Goal: Check status: Check status

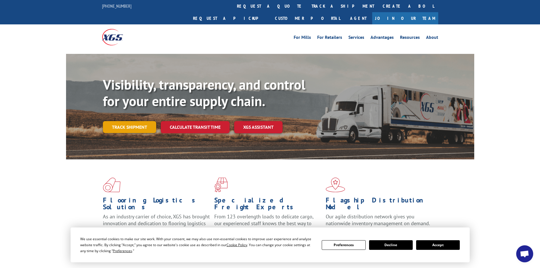
click at [144, 121] on link "Track shipment" at bounding box center [129, 127] width 53 height 12
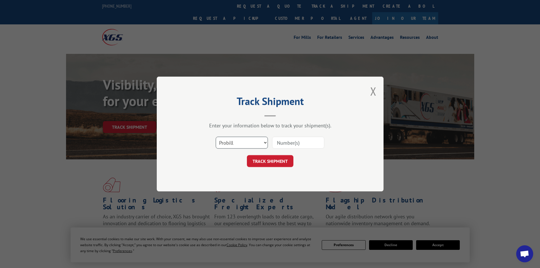
click at [249, 145] on select "Select category... Probill BOL PO" at bounding box center [242, 143] width 52 height 12
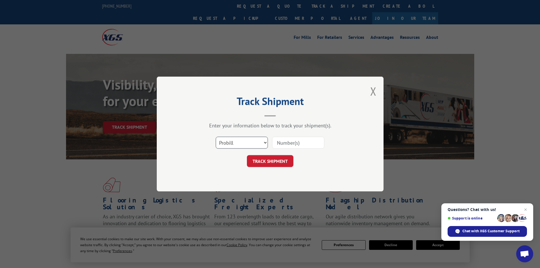
select select "bol"
click at [216, 137] on select "Select category... Probill BOL PO" at bounding box center [242, 143] width 52 height 12
click at [307, 147] on input at bounding box center [298, 143] width 52 height 12
paste input "6003256"
type input "6003256"
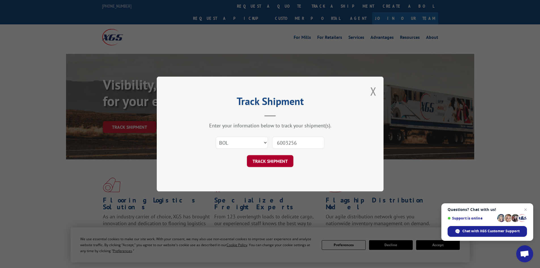
click at [267, 162] on button "TRACK SHIPMENT" at bounding box center [270, 161] width 46 height 12
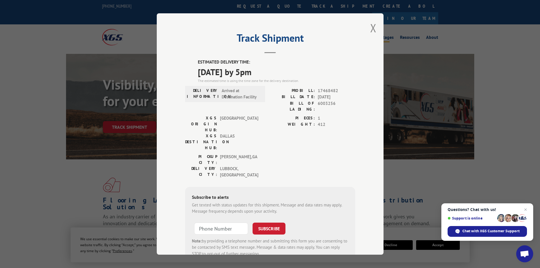
click at [370, 25] on button "Close modal" at bounding box center [373, 27] width 6 height 15
